Goal: Task Accomplishment & Management: Complete application form

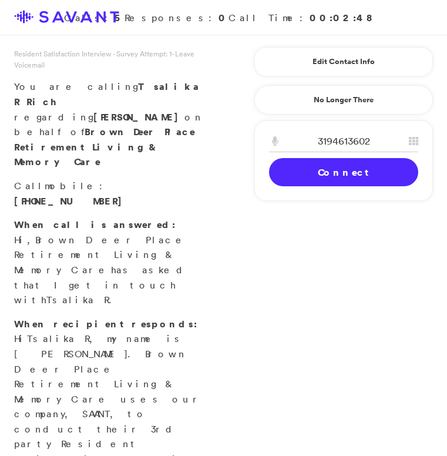
click at [312, 169] on link "Connect" at bounding box center [343, 172] width 149 height 28
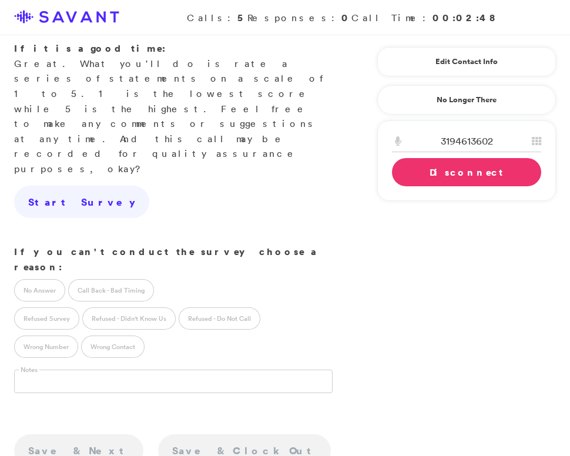
scroll to position [331, 0]
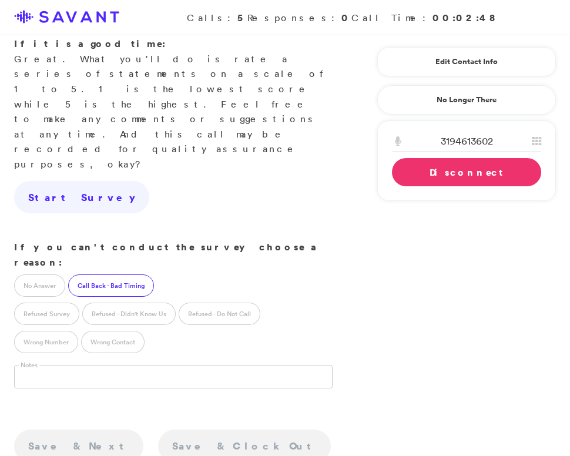
click at [132, 274] on label "Call Back - Bad Timing" at bounding box center [111, 285] width 86 height 22
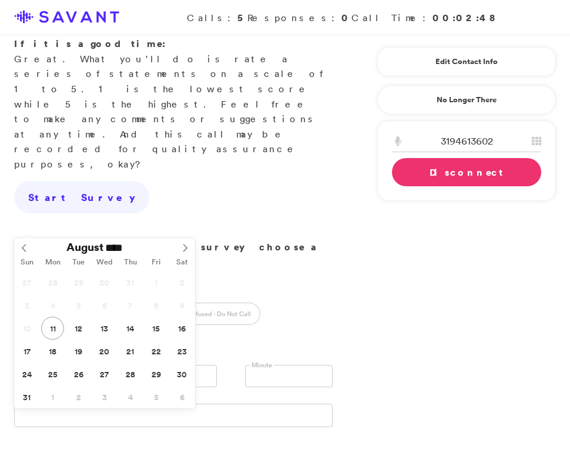
click at [86, 365] on input "text" at bounding box center [58, 376] width 88 height 22
type input "**********"
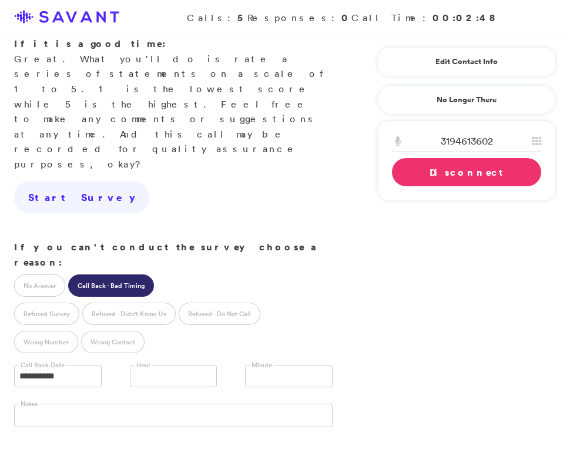
click at [163, 365] on link at bounding box center [174, 376] width 88 height 22
click at [157, 435] on li "10 AM" at bounding box center [173, 442] width 86 height 15
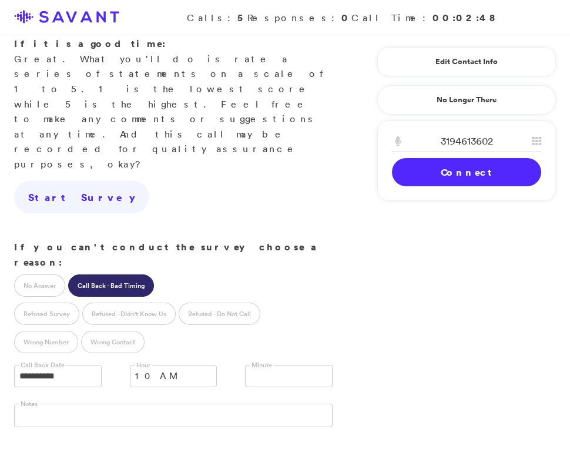
click at [435, 175] on link "Connect" at bounding box center [466, 172] width 149 height 28
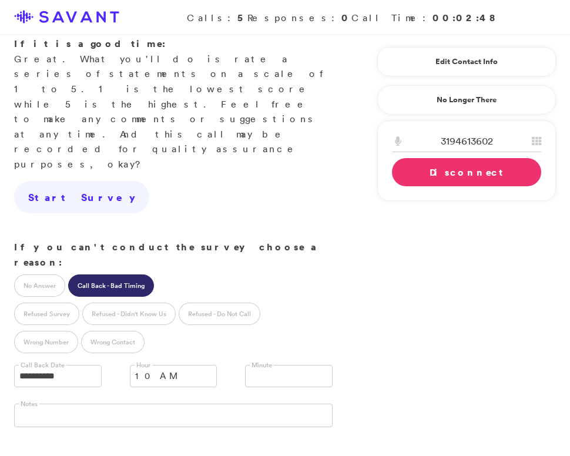
click at [435, 175] on link "Disconnect" at bounding box center [466, 172] width 149 height 28
